Goal: Task Accomplishment & Management: Manage account settings

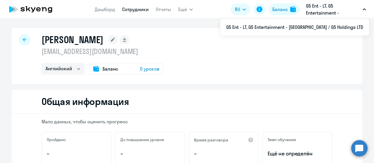
select select "english"
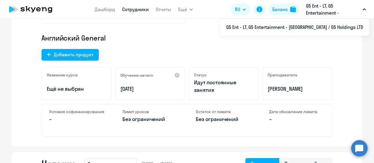
scroll to position [3, 0]
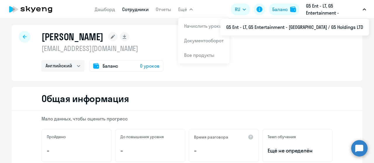
click at [185, 11] on span "Ещё" at bounding box center [182, 9] width 9 height 7
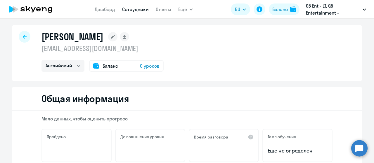
drag, startPoint x: 192, startPoint y: 16, endPoint x: 191, endPoint y: 10, distance: 6.0
click at [192, 16] on app-header "Дашборд Сотрудники Отчеты Ещё Начислить уроки Документооборот Все продукты Дашб…" at bounding box center [187, 9] width 374 height 19
click at [191, 10] on icon "button" at bounding box center [191, 9] width 4 height 2
click at [191, 10] on icon "button" at bounding box center [191, 9] width 3 height 1
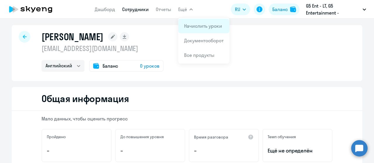
click at [199, 23] on link "Начислить уроки" at bounding box center [203, 26] width 38 height 6
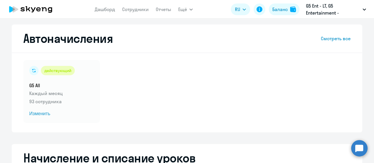
scroll to position [61, 0]
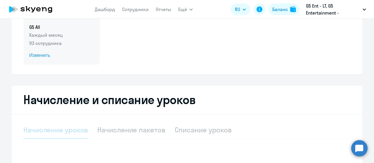
select select "10"
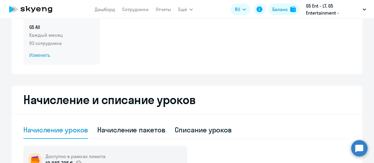
click at [44, 55] on span "Изменить" at bounding box center [61, 55] width 65 height 7
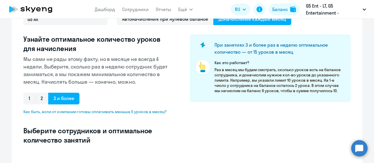
select select "10"
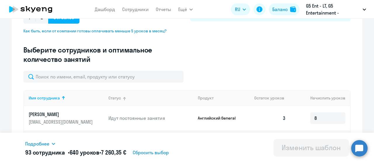
scroll to position [147, 0]
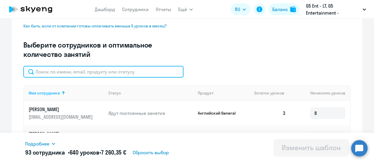
click at [72, 72] on input "text" at bounding box center [103, 72] width 160 height 12
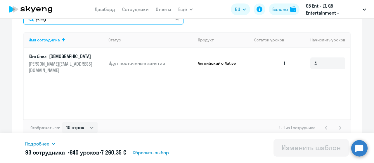
scroll to position [206, 0]
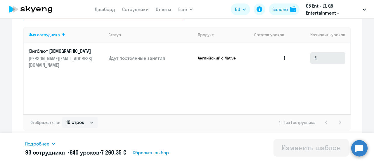
type input "yung"
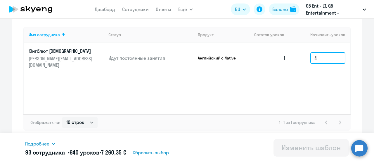
click at [311, 57] on input "4" at bounding box center [327, 58] width 35 height 12
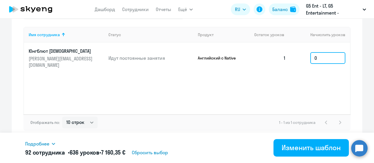
type input "0"
click at [314, 82] on div "Имя сотрудника Статус Продукт Остаток уроков Начислить уроков Юнгблют Христиан …" at bounding box center [186, 71] width 327 height 88
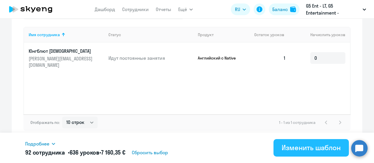
click at [318, 148] on div "Изменить шаблон" at bounding box center [311, 147] width 59 height 9
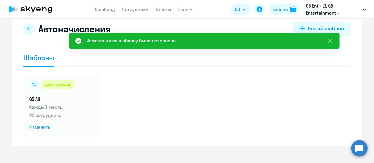
scroll to position [18, 0]
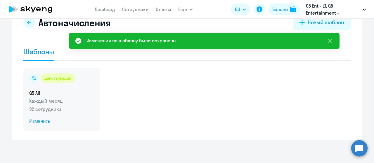
click at [62, 104] on p "Каждый месяц" at bounding box center [61, 101] width 65 height 7
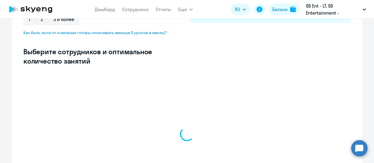
scroll to position [193, 0]
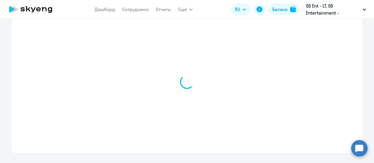
select select "10"
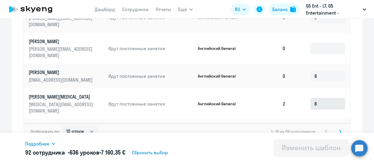
scroll to position [379, 0]
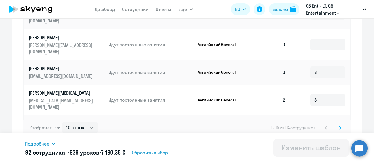
click at [339, 126] on icon at bounding box center [340, 127] width 2 height 3
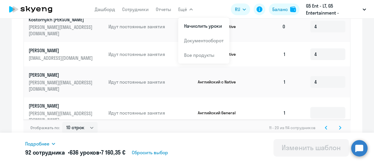
click at [339, 126] on icon at bounding box center [340, 128] width 2 height 4
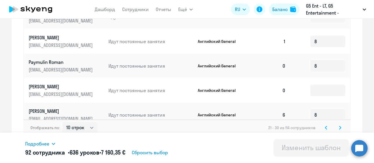
click at [340, 125] on svg-icon at bounding box center [340, 128] width 7 height 7
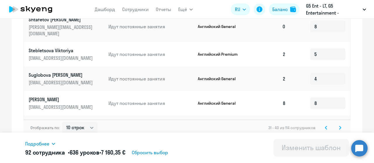
click at [337, 125] on svg-icon at bounding box center [340, 128] width 7 height 7
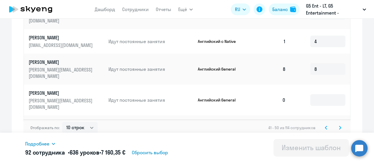
click at [337, 125] on svg-icon at bounding box center [340, 128] width 7 height 7
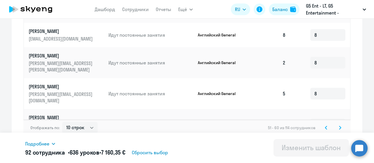
click at [339, 126] on icon at bounding box center [340, 128] width 2 height 4
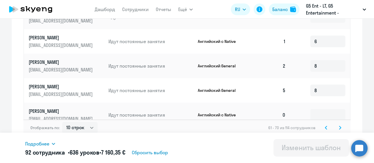
click at [339, 126] on icon at bounding box center [340, 127] width 2 height 3
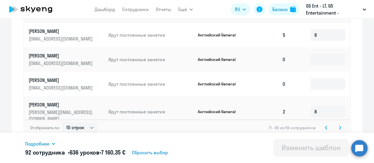
click at [340, 125] on svg-icon at bounding box center [340, 128] width 7 height 7
click at [341, 125] on svg-icon at bounding box center [340, 128] width 7 height 7
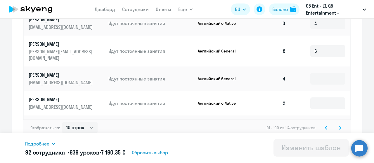
click at [340, 125] on svg-icon at bounding box center [340, 128] width 7 height 7
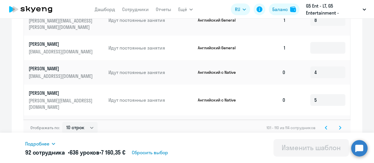
click at [341, 125] on svg-icon at bounding box center [340, 128] width 7 height 7
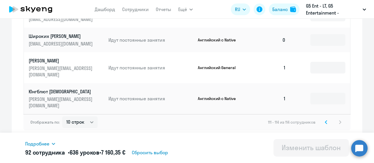
type input "8"
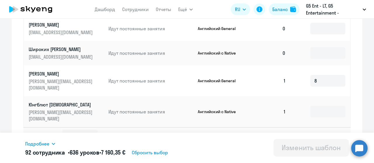
scroll to position [0, 0]
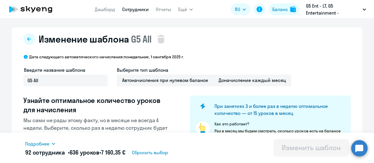
click at [126, 12] on link "Сотрудники" at bounding box center [135, 9] width 27 height 6
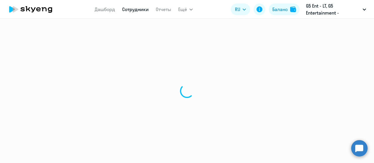
select select "30"
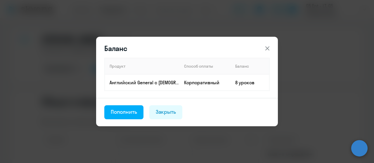
select select "english"
click at [268, 46] on icon at bounding box center [267, 48] width 7 height 7
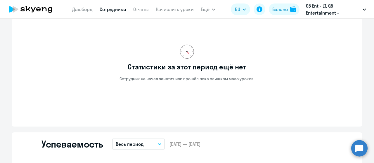
scroll to position [468, 0]
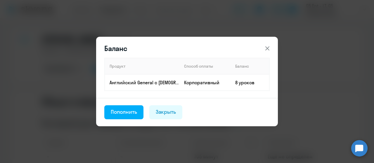
select select "english"
click at [267, 45] on icon at bounding box center [267, 48] width 7 height 7
